Goal: Information Seeking & Learning: Learn about a topic

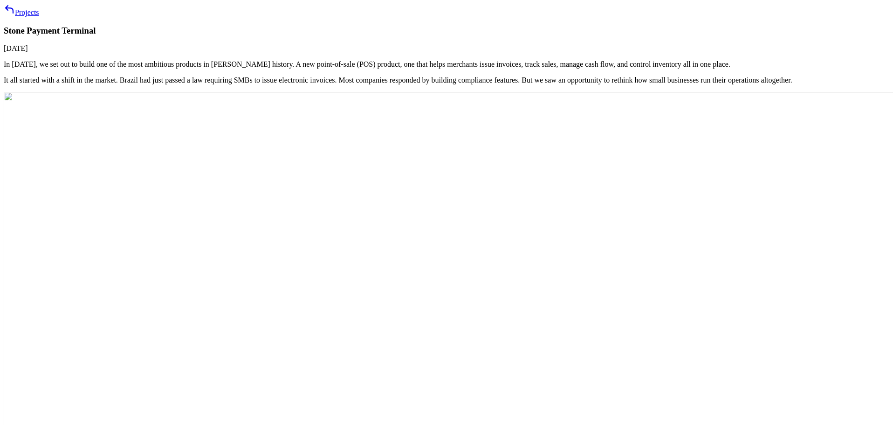
scroll to position [1135, 0]
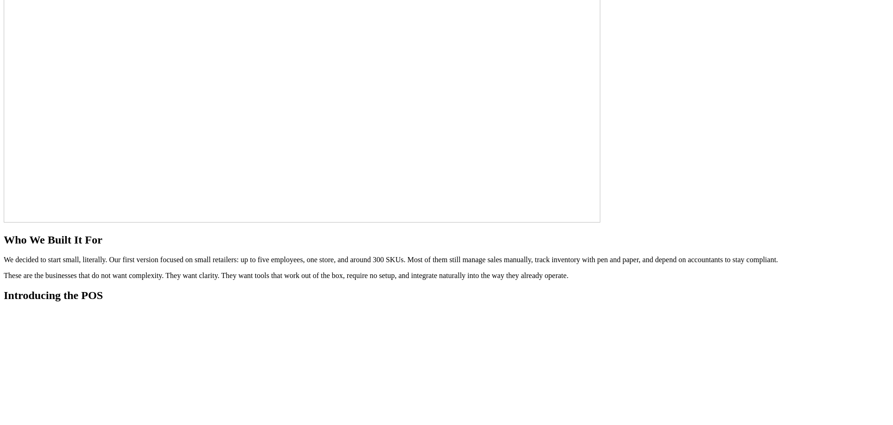
scroll to position [983, 0]
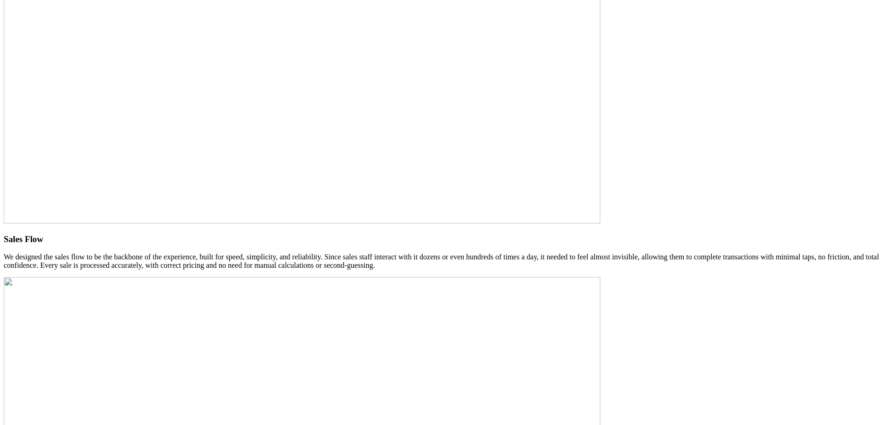
scroll to position [1492, 0]
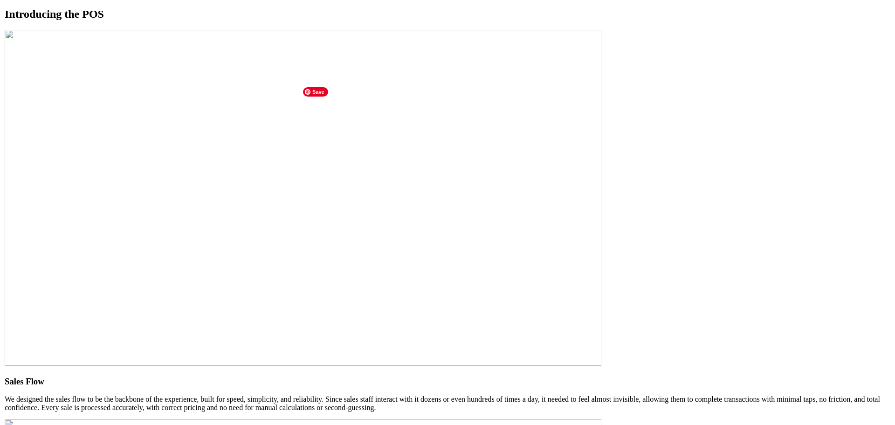
scroll to position [1212, 0]
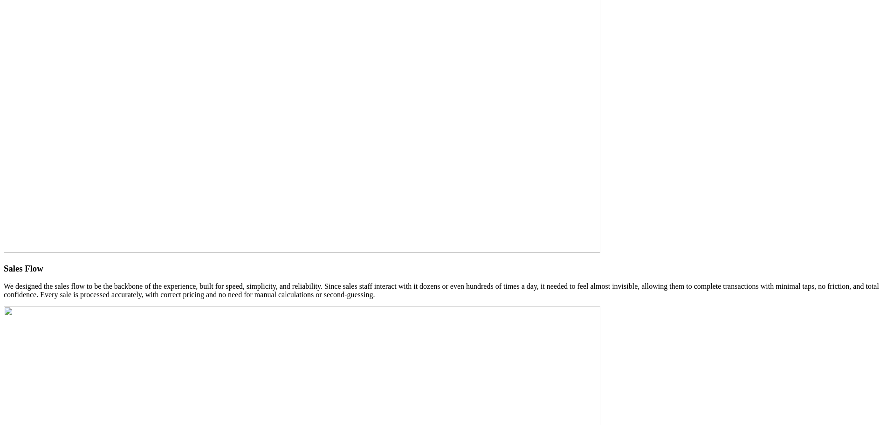
scroll to position [1399, 0]
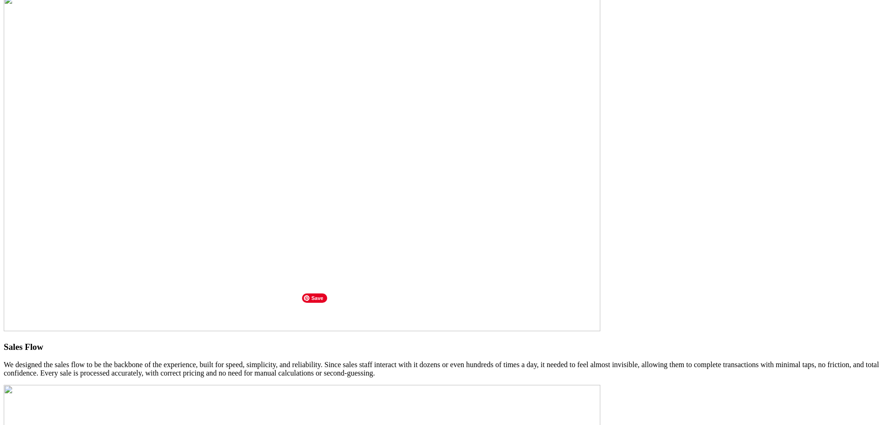
scroll to position [1259, 0]
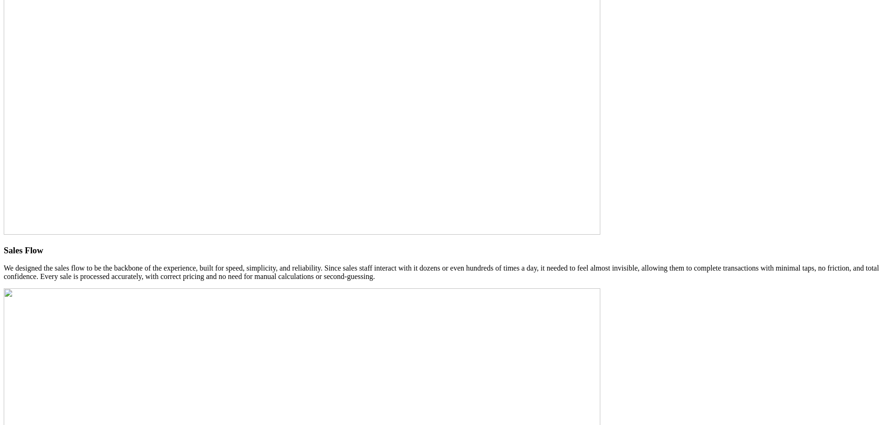
scroll to position [1399, 0]
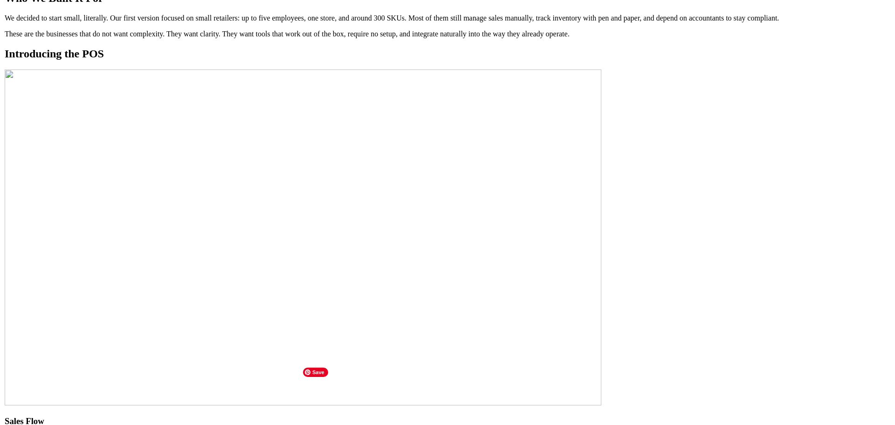
scroll to position [1166, 0]
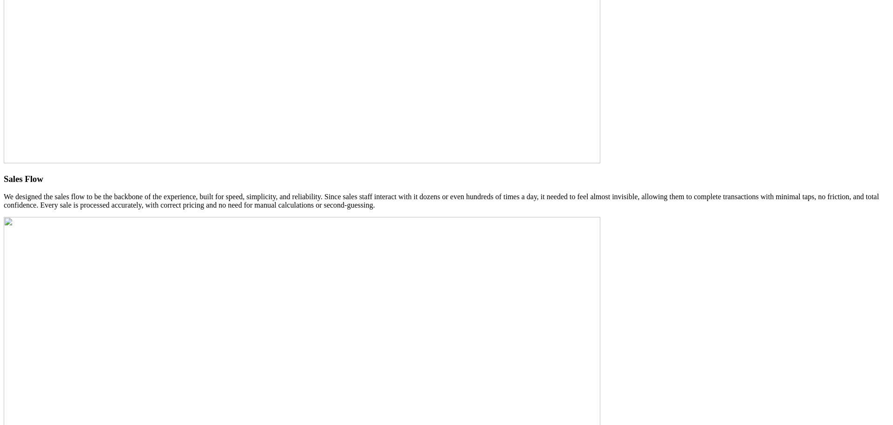
scroll to position [1446, 0]
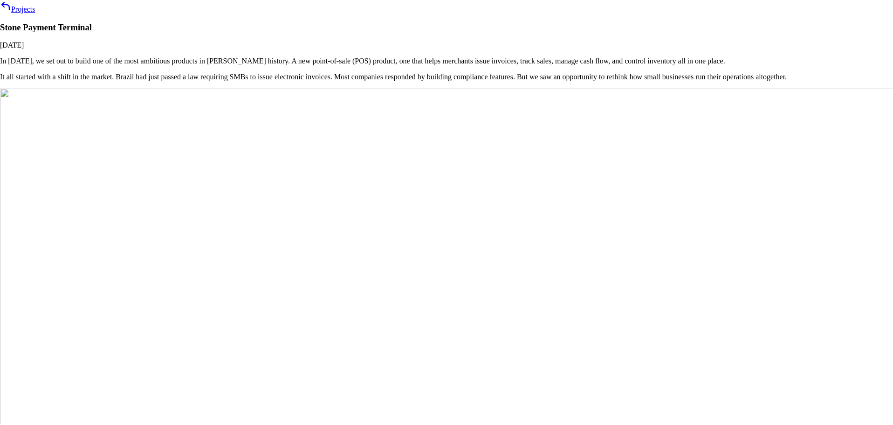
scroll to position [1452, 0]
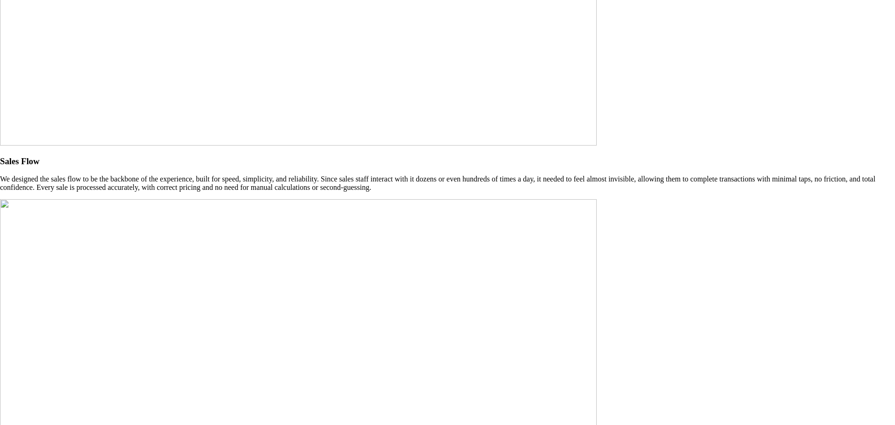
drag, startPoint x: 0, startPoint y: 0, endPoint x: 464, endPoint y: 290, distance: 546.8
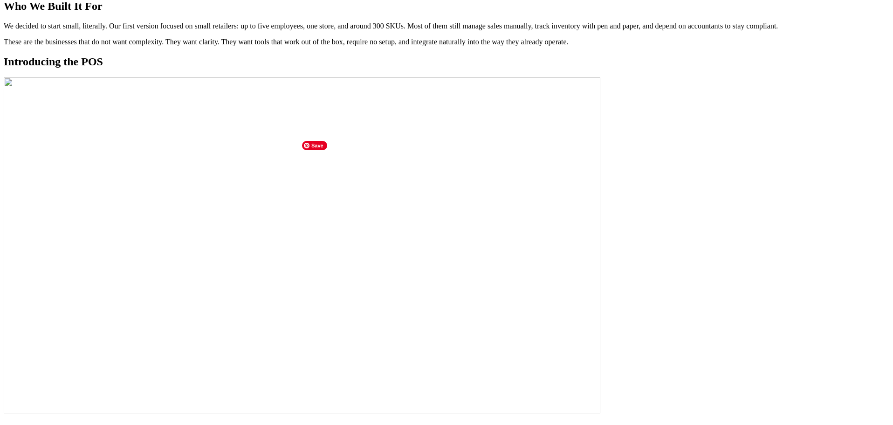
scroll to position [1172, 0]
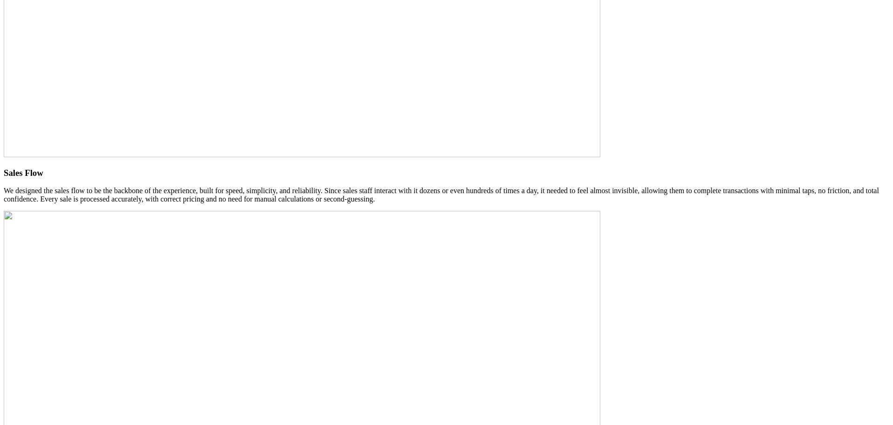
scroll to position [1440, 0]
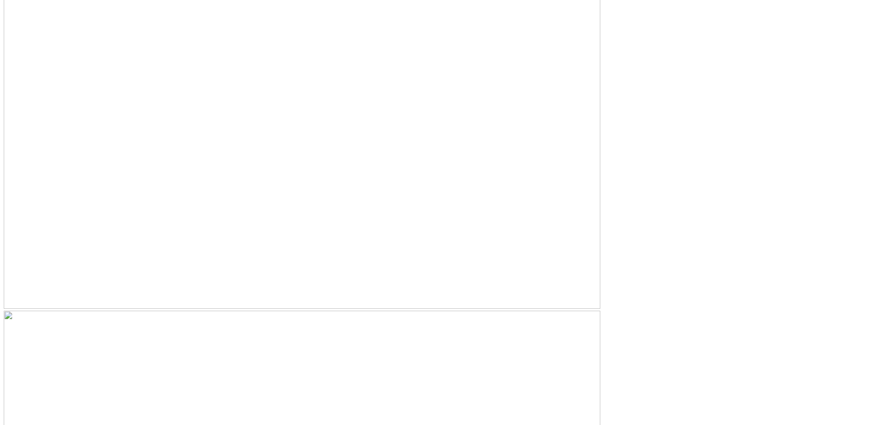
scroll to position [1679, 0]
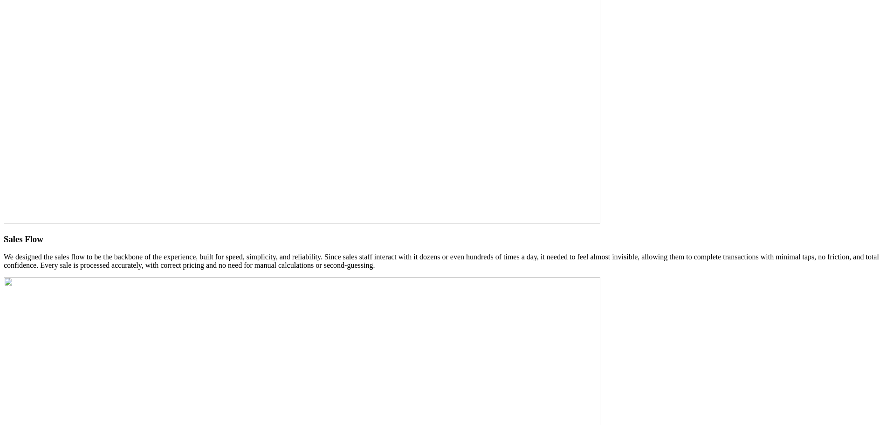
scroll to position [1352, 0]
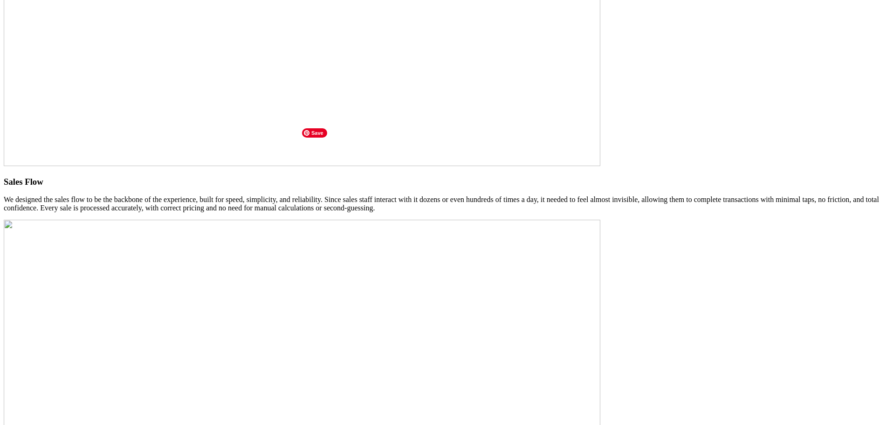
scroll to position [1446, 0]
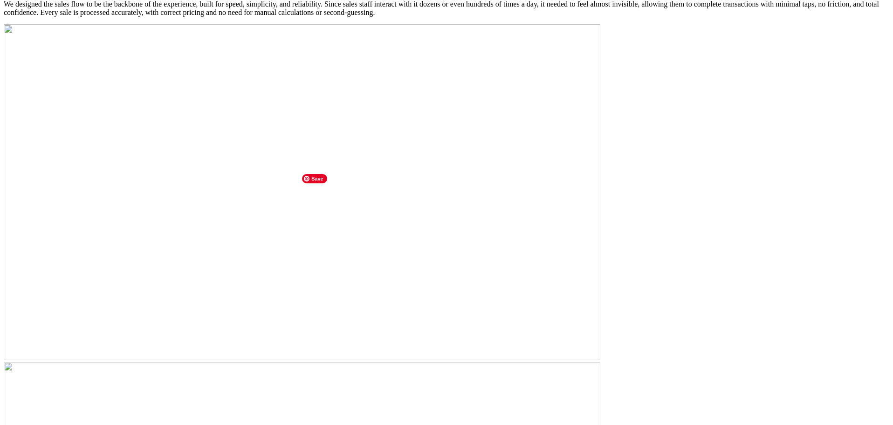
scroll to position [1632, 0]
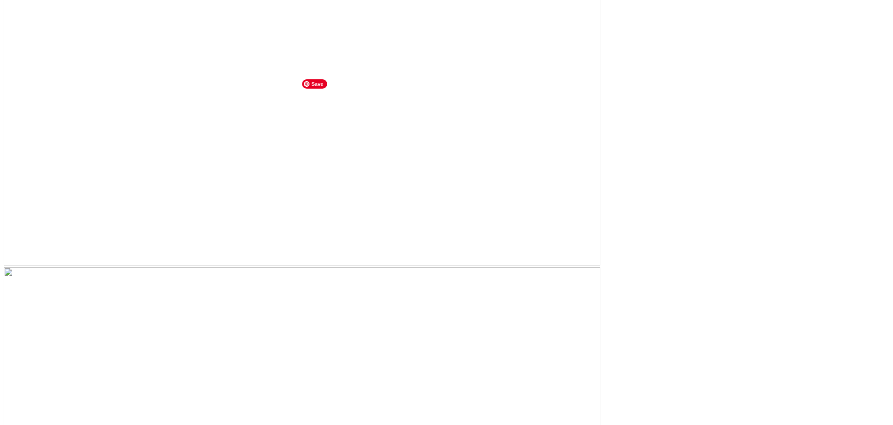
scroll to position [1725, 0]
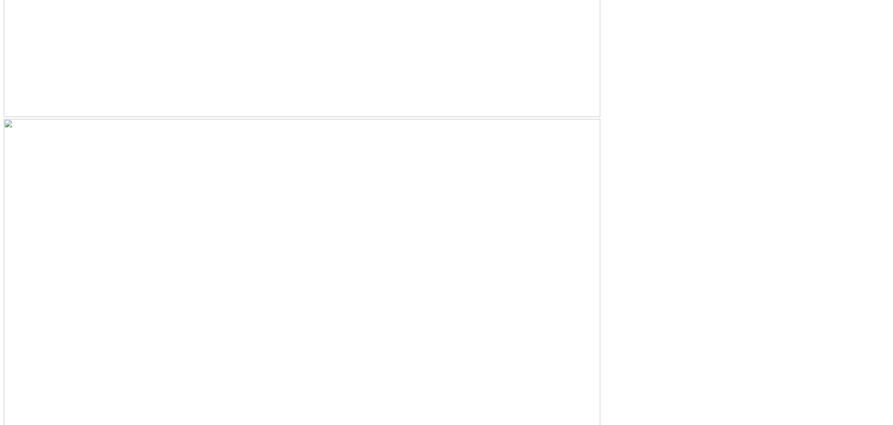
scroll to position [2238, 0]
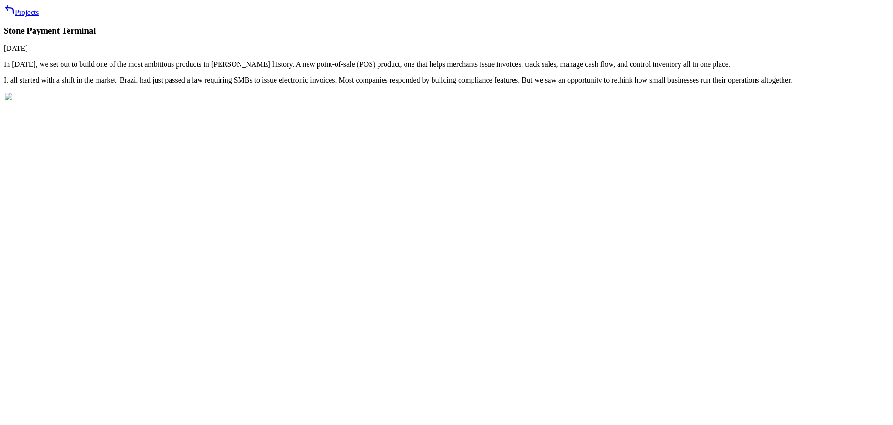
scroll to position [2304, 0]
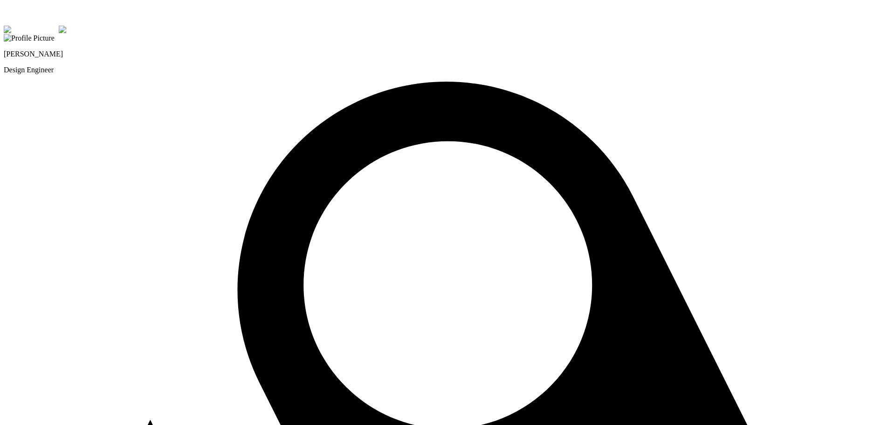
drag, startPoint x: 0, startPoint y: 0, endPoint x: 408, endPoint y: 401, distance: 571.8
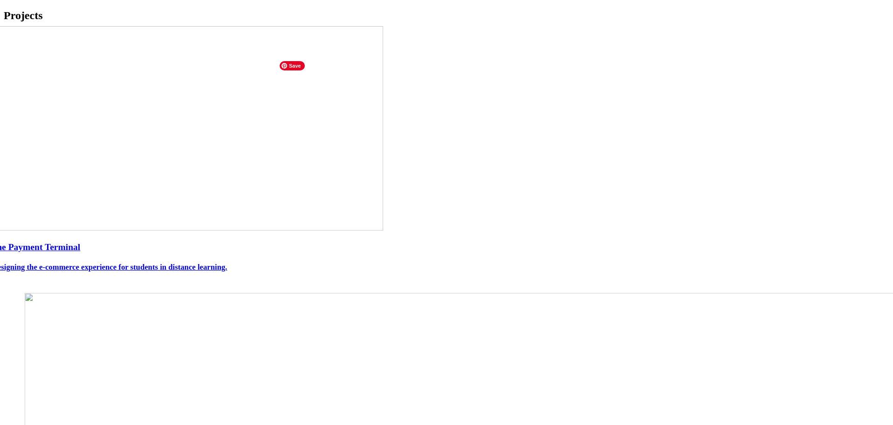
click at [383, 231] on img at bounding box center [183, 128] width 399 height 205
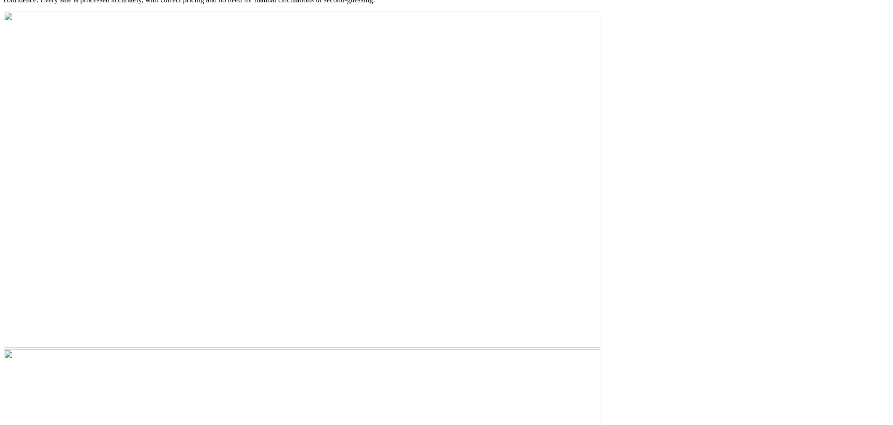
scroll to position [1679, 0]
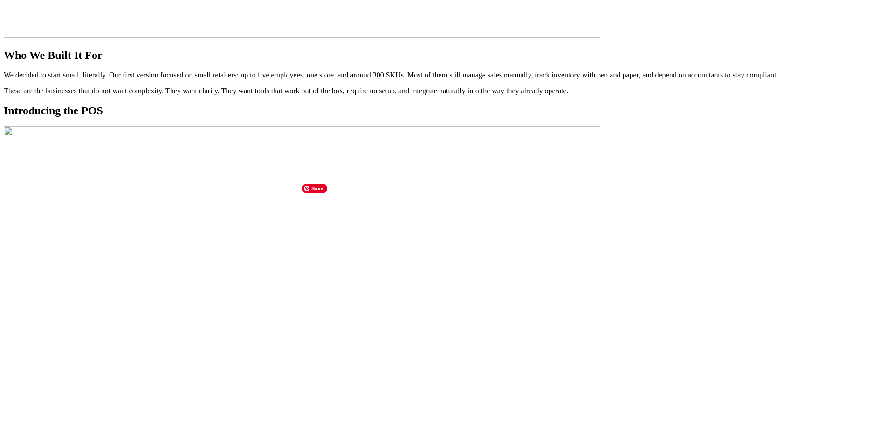
scroll to position [1166, 0]
